Goal: Information Seeking & Learning: Learn about a topic

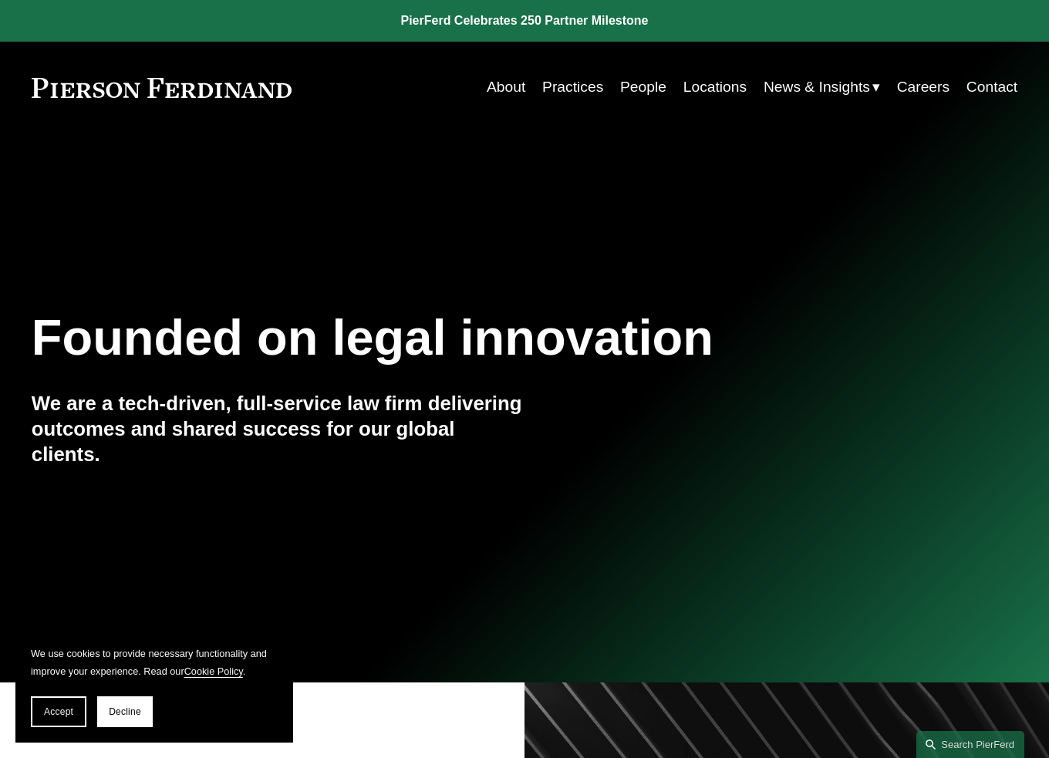
click at [629, 83] on link "People" at bounding box center [643, 87] width 46 height 30
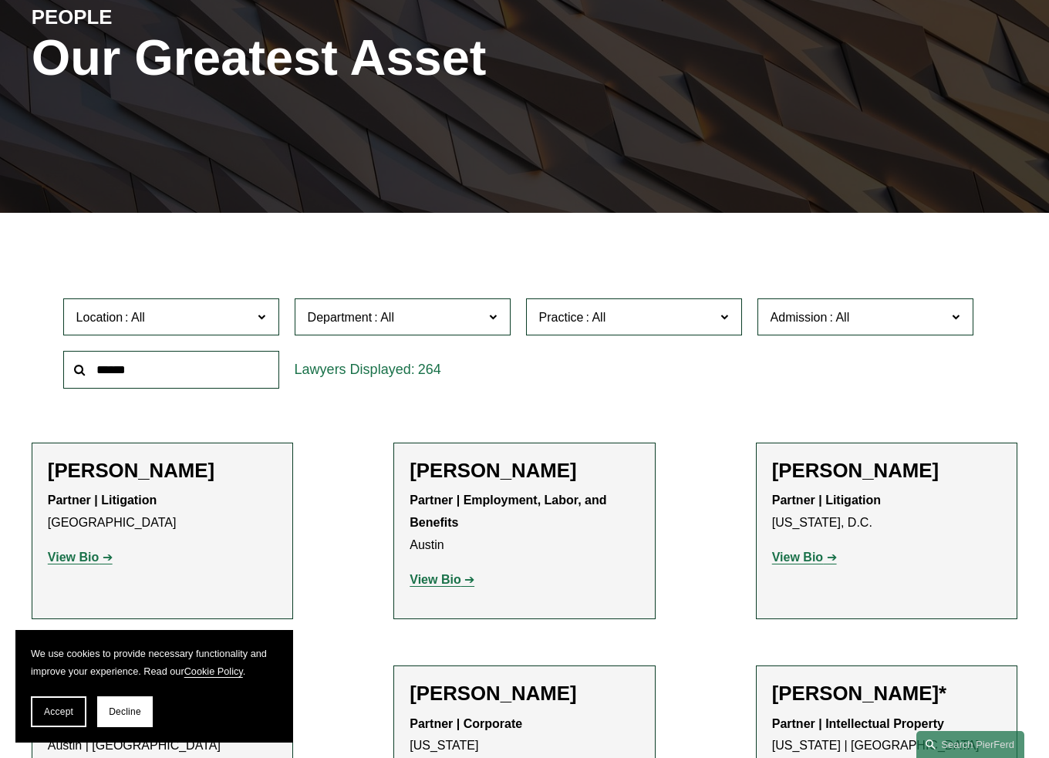
scroll to position [231, 0]
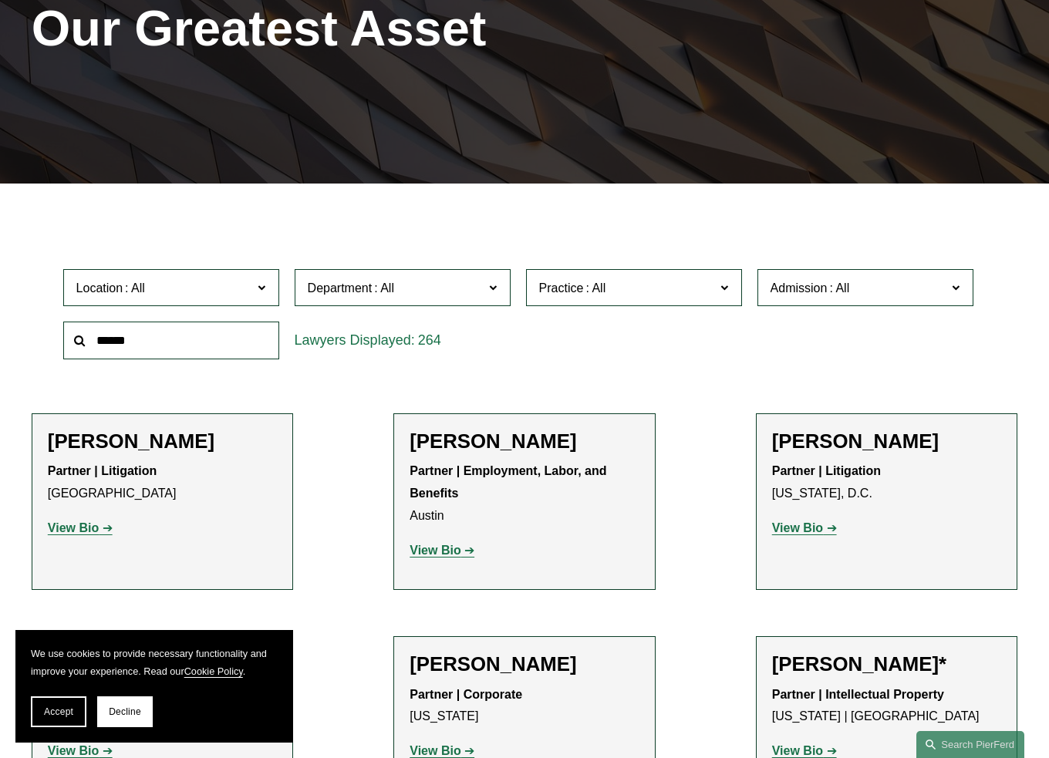
click at [213, 295] on span "Location" at bounding box center [164, 288] width 177 height 21
click at [0, 0] on link "[US_STATE]" at bounding box center [0, 0] width 0 height 0
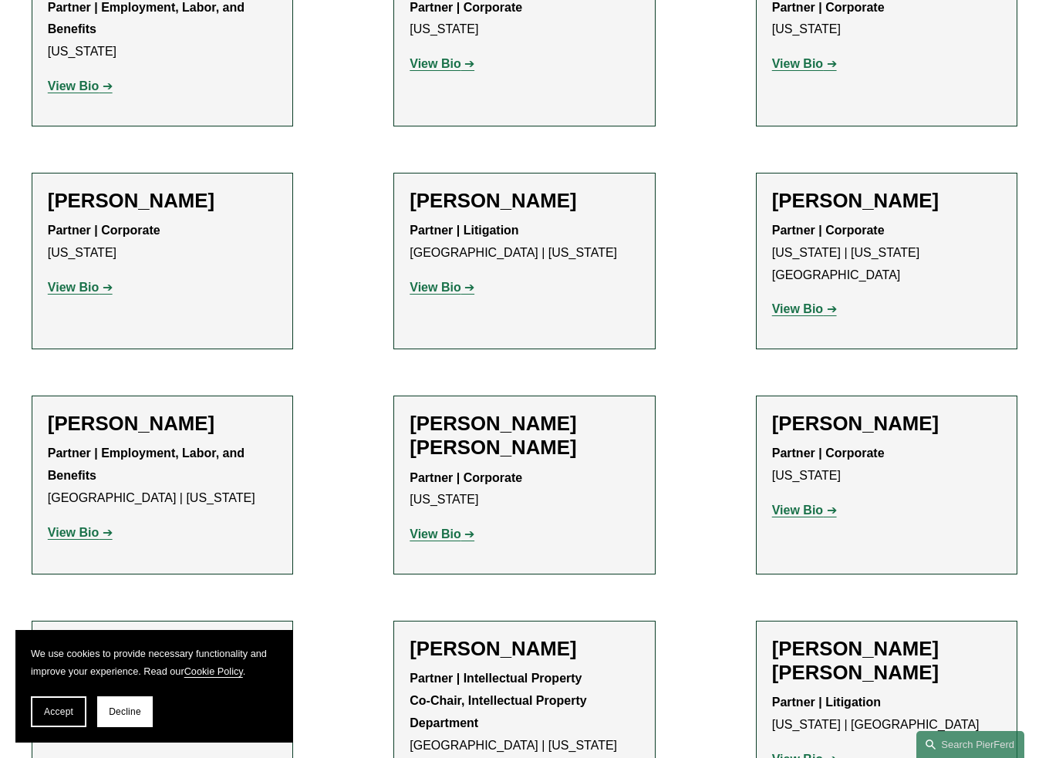
scroll to position [2854, 0]
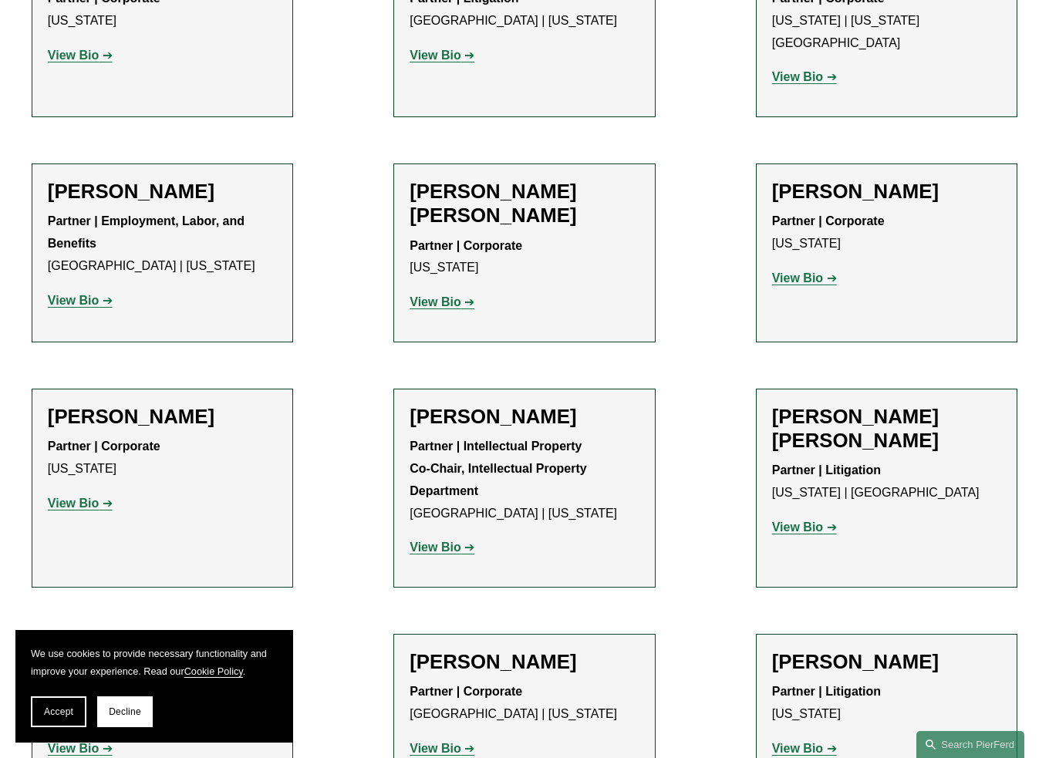
click at [777, 271] on strong "View Bio" at bounding box center [797, 277] width 51 height 13
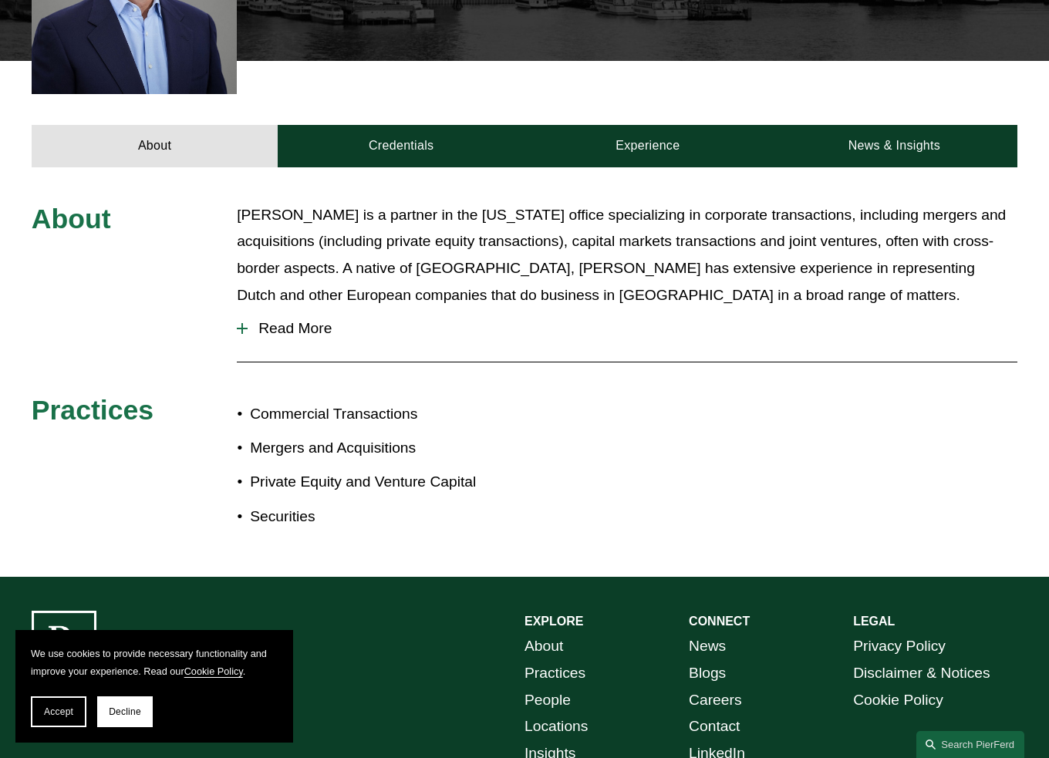
scroll to position [540, 0]
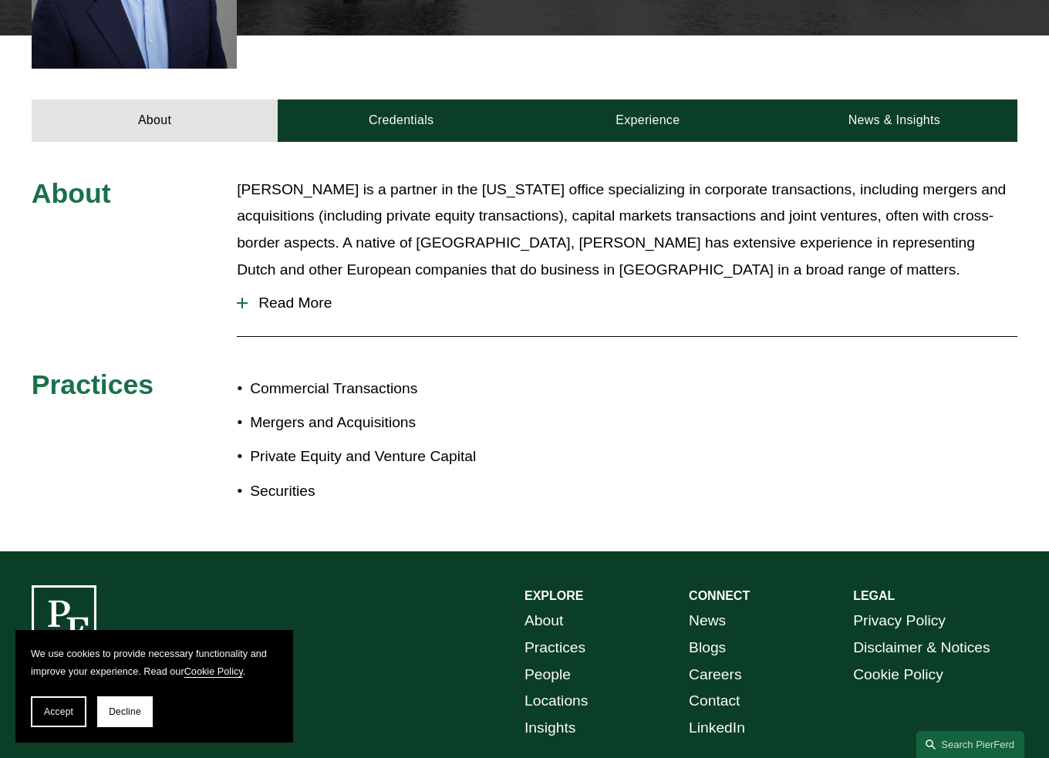
click at [308, 308] on span "Read More" at bounding box center [633, 303] width 770 height 17
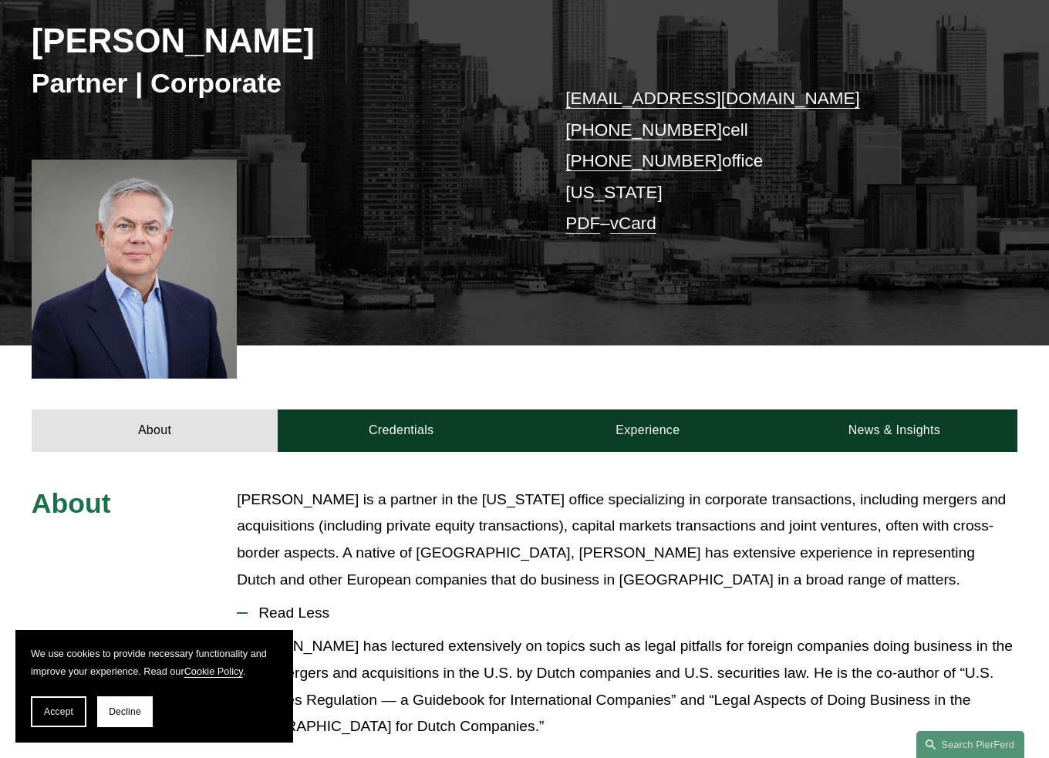
scroll to position [231, 0]
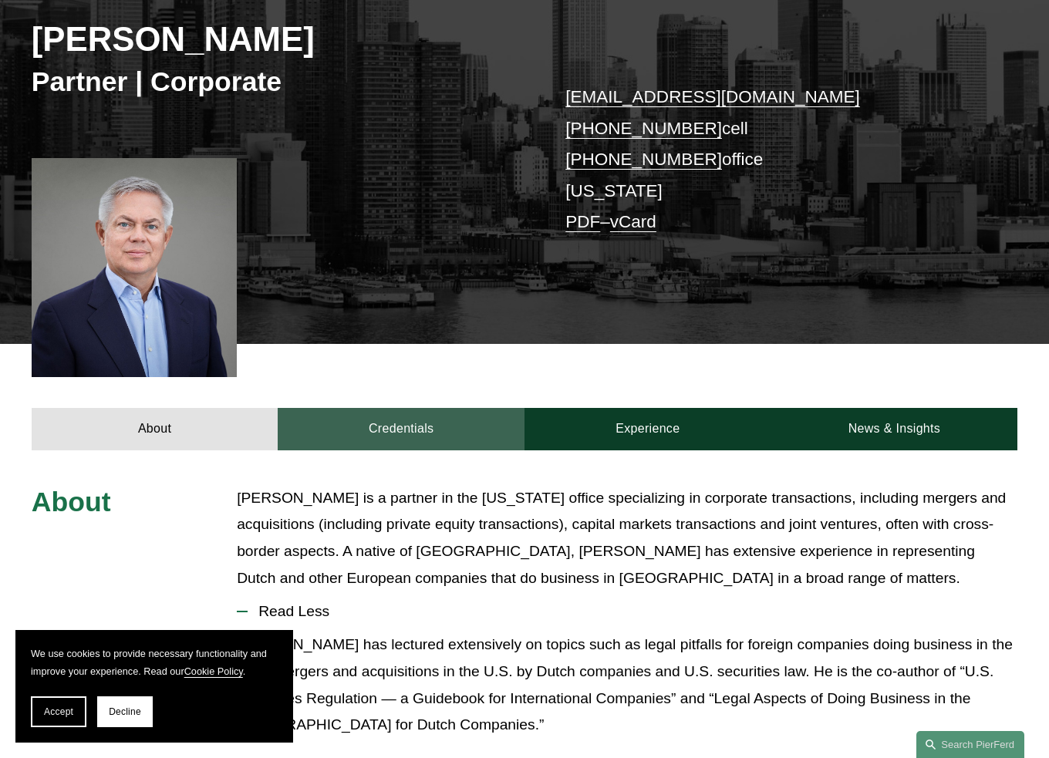
click at [447, 427] on link "Credentials" at bounding box center [401, 429] width 247 height 42
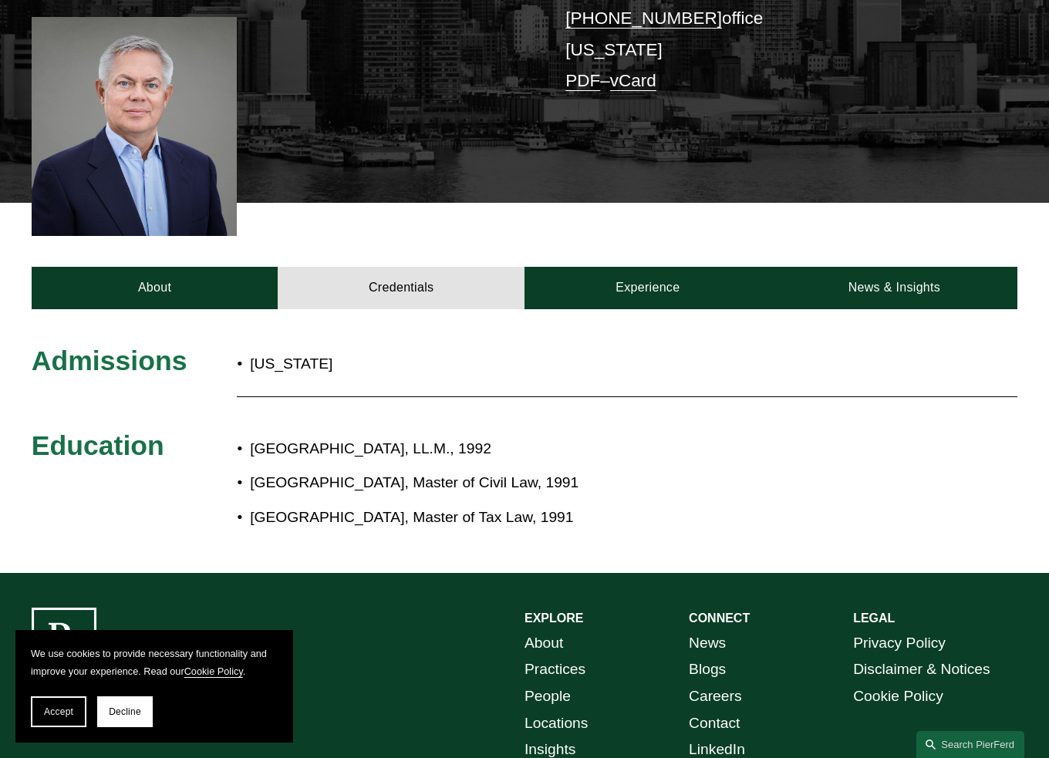
scroll to position [528, 0]
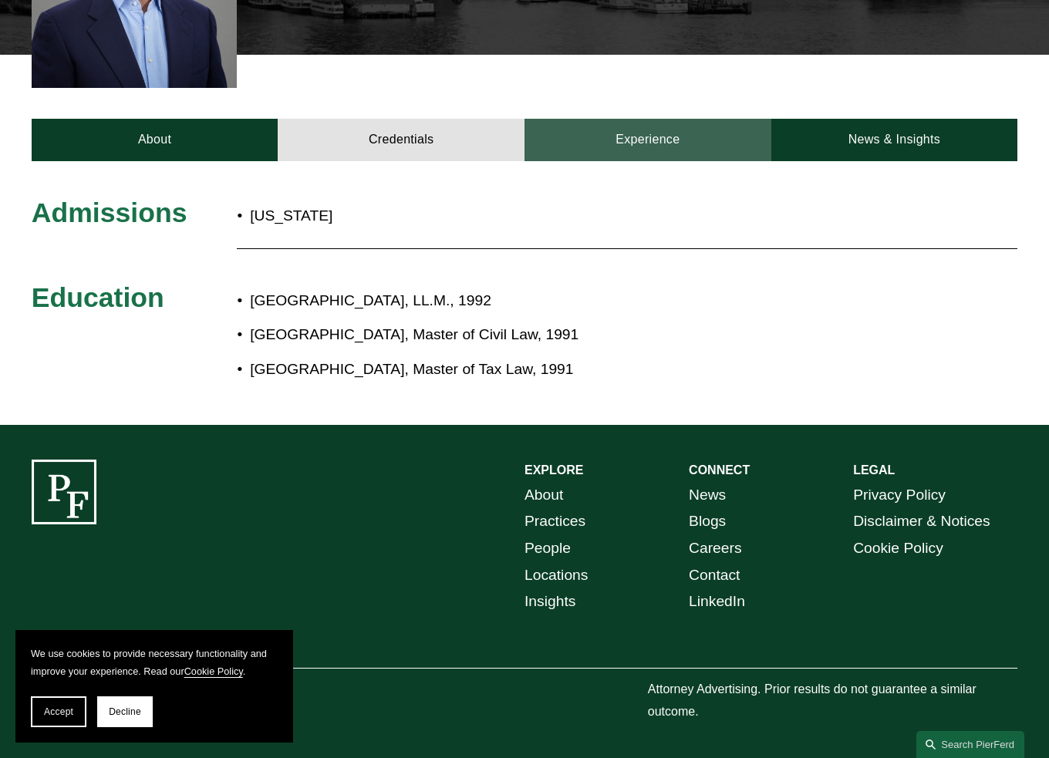
click at [605, 125] on link "Experience" at bounding box center [647, 140] width 247 height 42
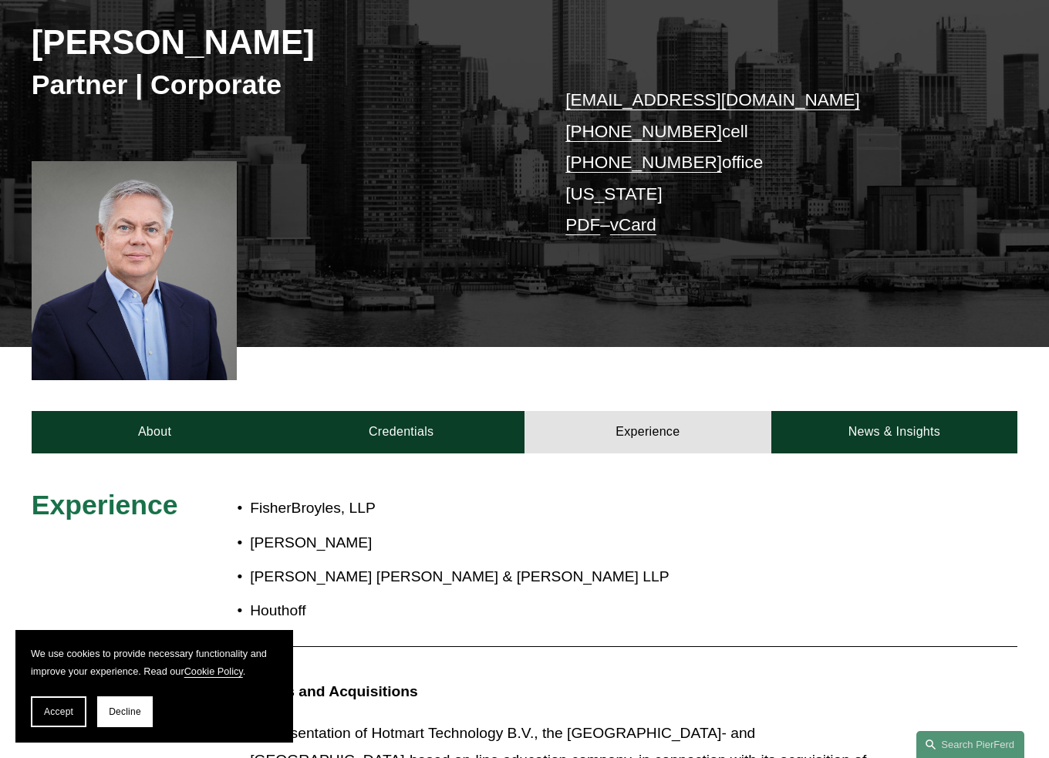
scroll to position [143, 0]
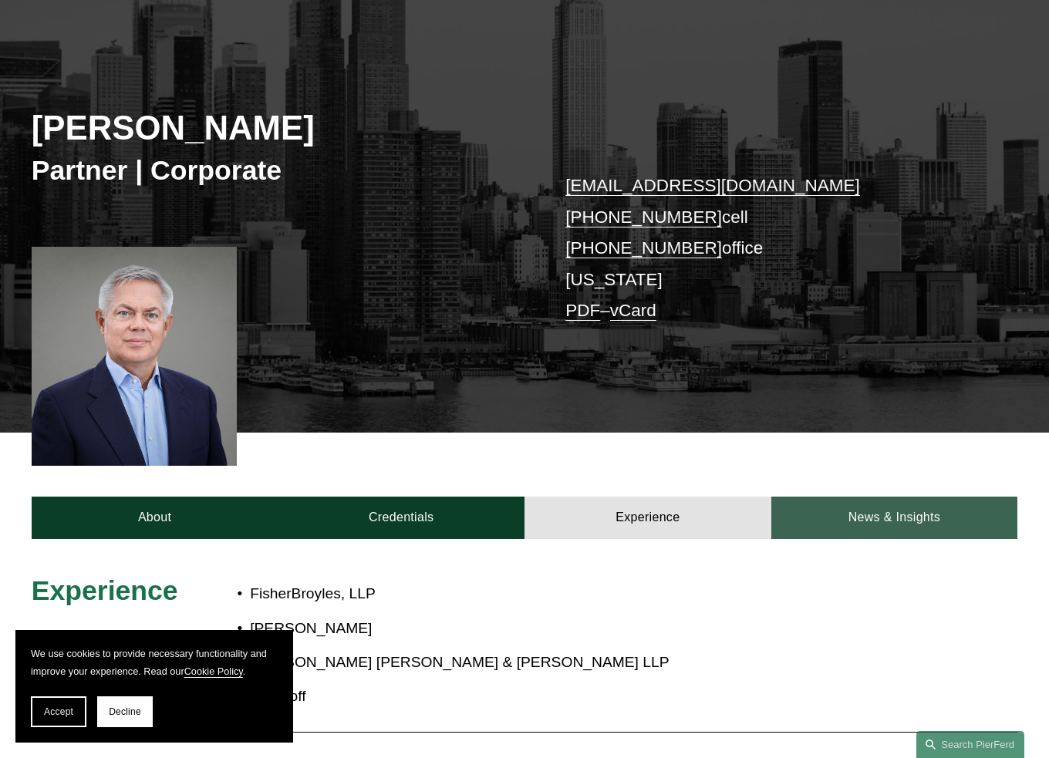
click at [873, 531] on link "News & Insights" at bounding box center [894, 518] width 247 height 42
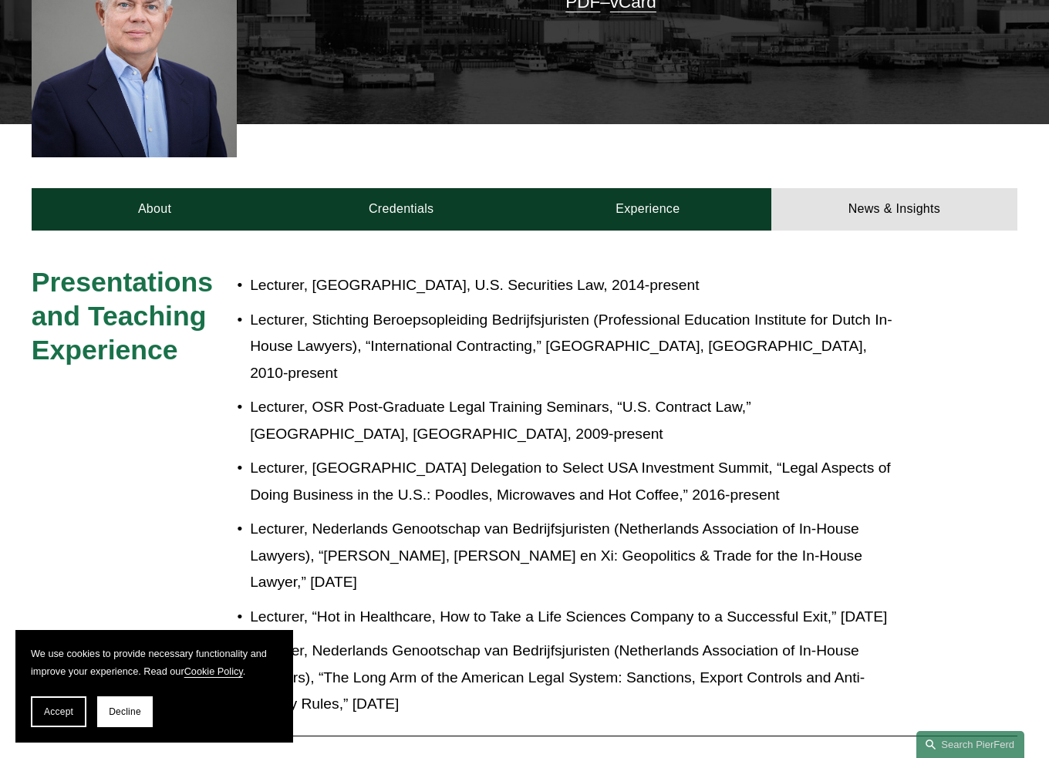
scroll to position [0, 0]
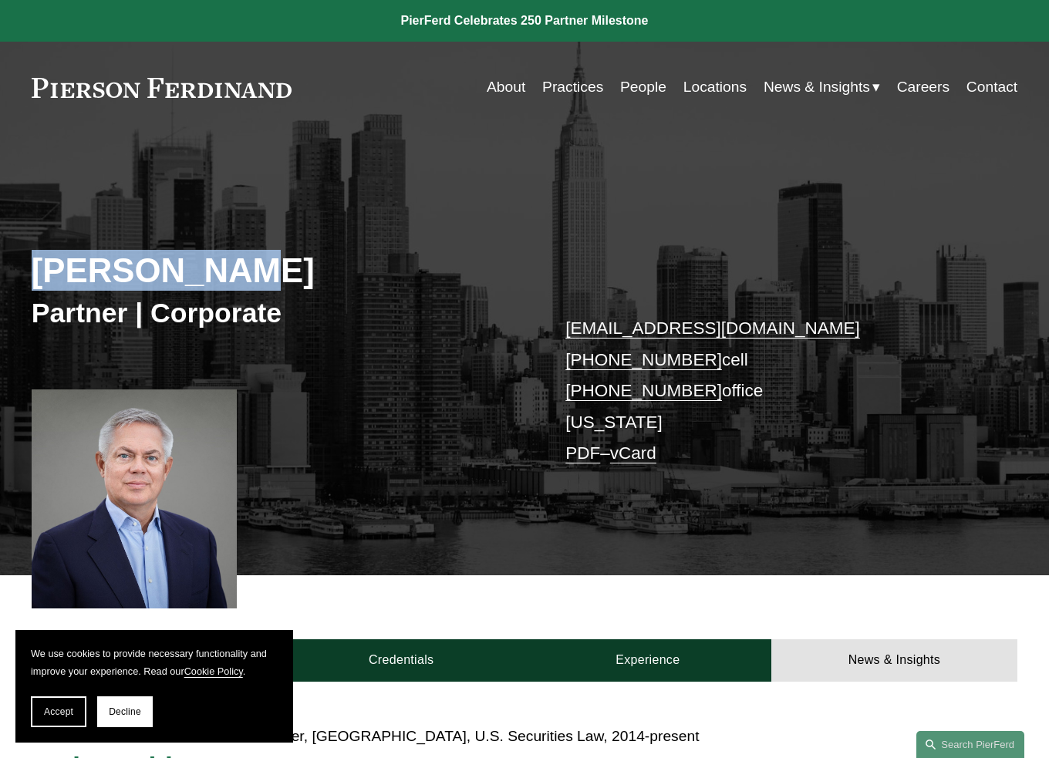
drag, startPoint x: 37, startPoint y: 268, endPoint x: 225, endPoint y: 272, distance: 188.2
click at [225, 272] on h2 "[PERSON_NAME]" at bounding box center [278, 270] width 493 height 41
copy h2 "[PERSON_NAME]"
